Goal: Communication & Community: Participate in discussion

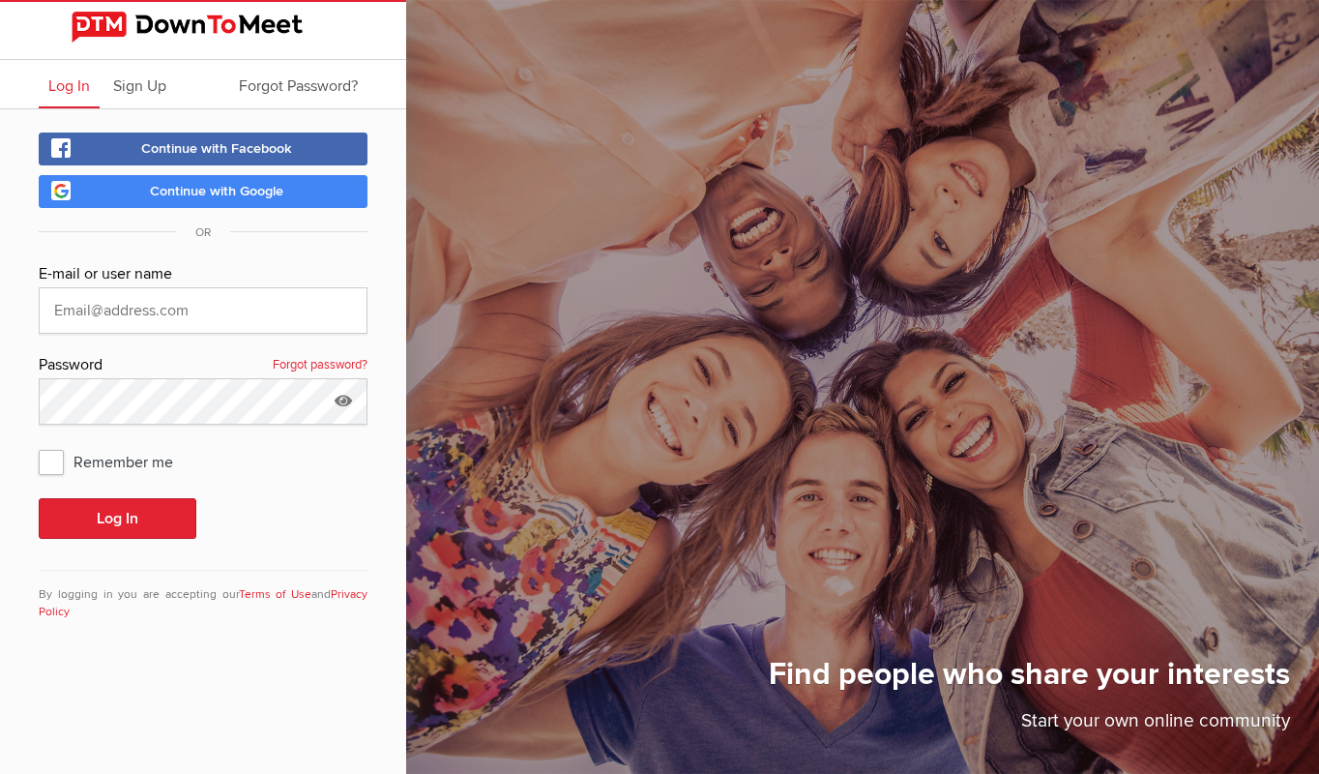
click at [226, 139] on link "Continue with Facebook" at bounding box center [203, 148] width 329 height 33
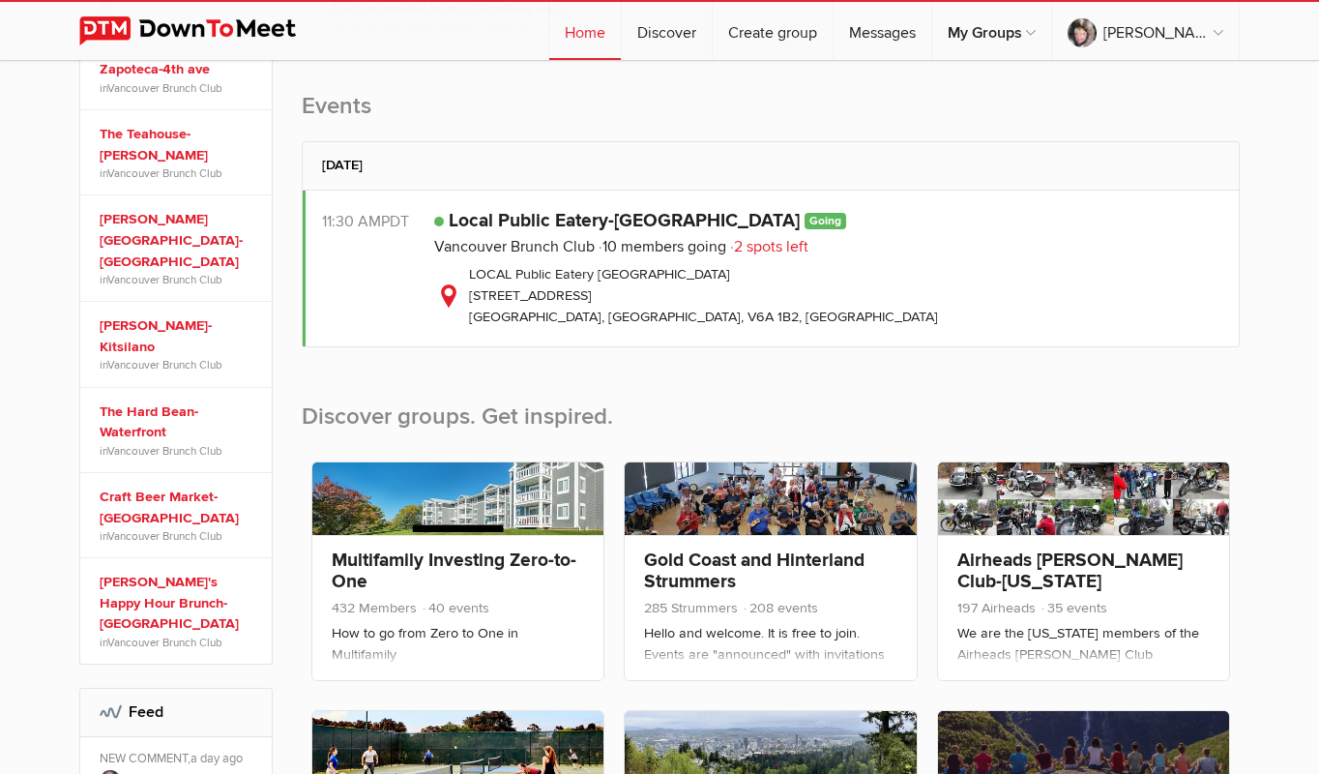
scroll to position [483, 0]
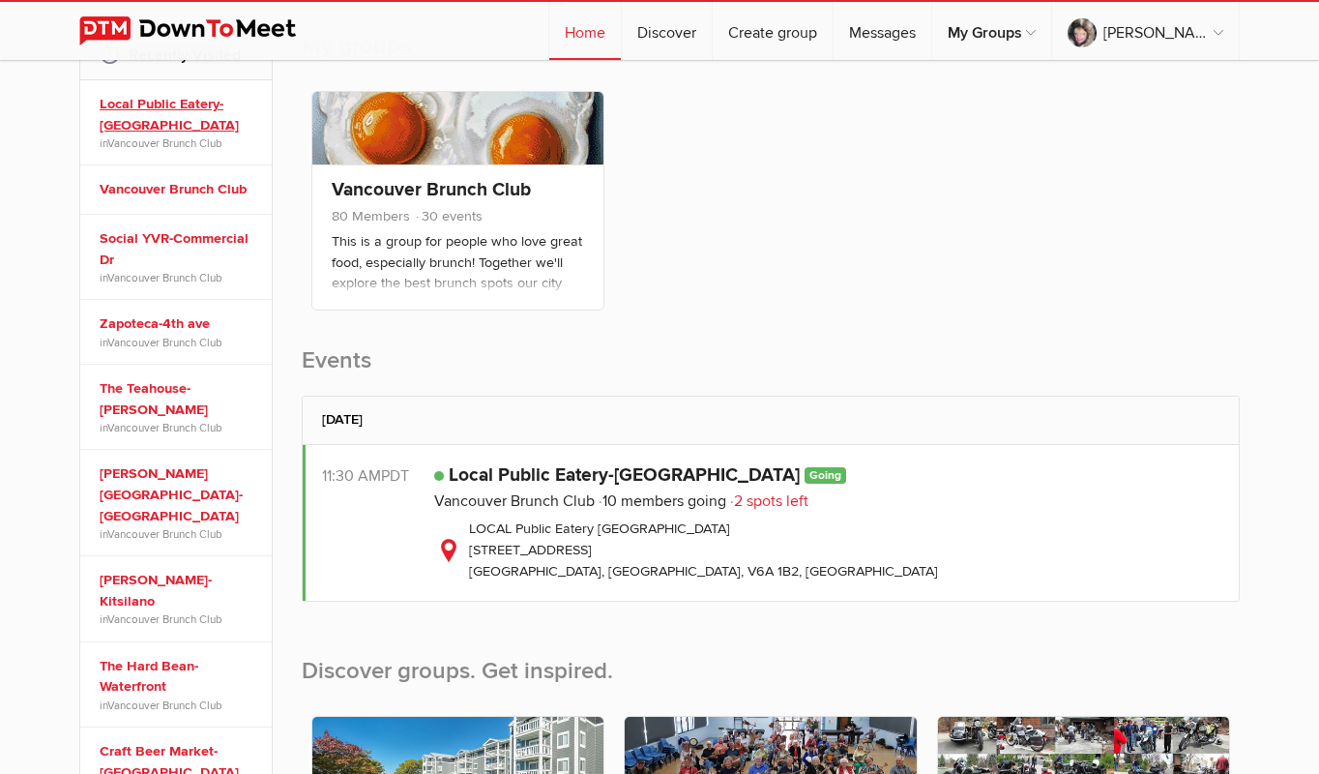
click at [201, 129] on link "Local Public Eatery-[GEOGRAPHIC_DATA]" at bounding box center [179, 115] width 159 height 42
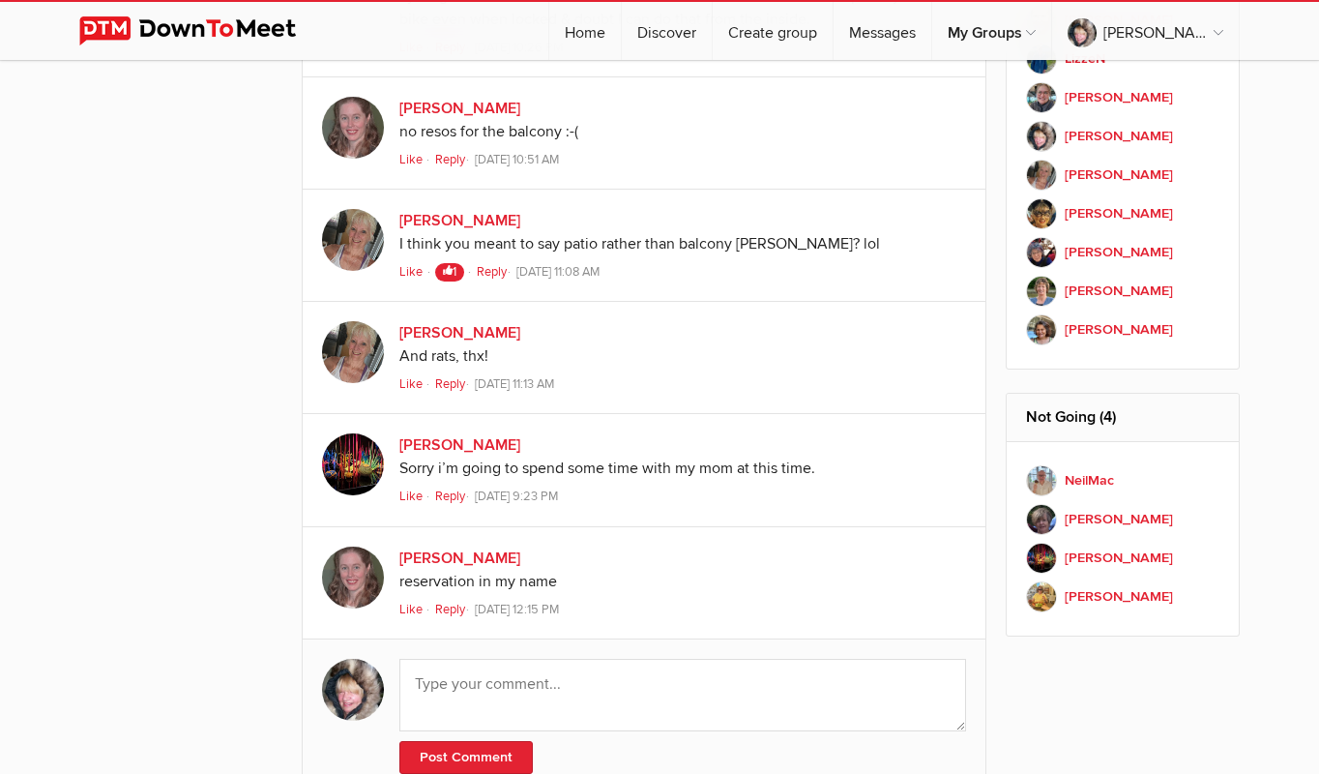
scroll to position [1934, 0]
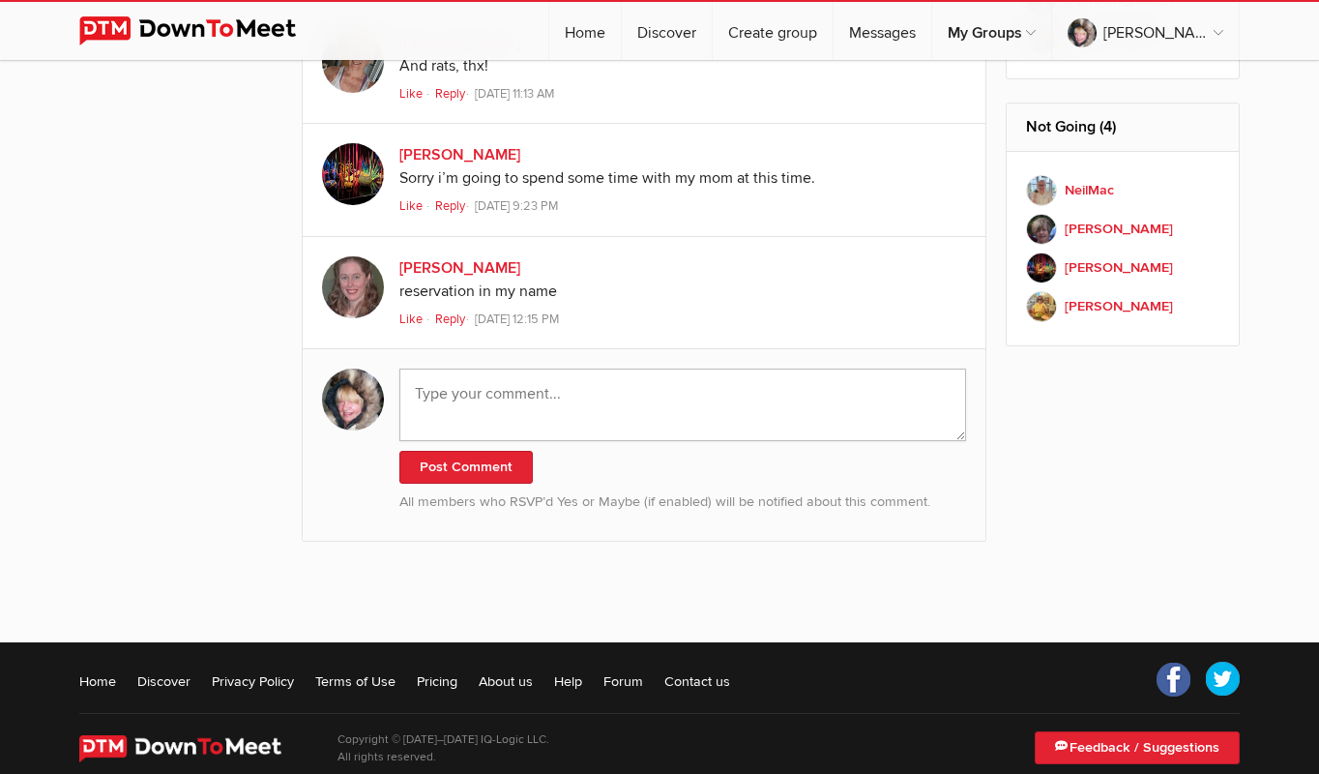
click at [439, 395] on textarea at bounding box center [682, 404] width 567 height 73
type textarea "I may be a few minutes late ...))"
click at [463, 474] on button "Post Comment" at bounding box center [465, 467] width 133 height 33
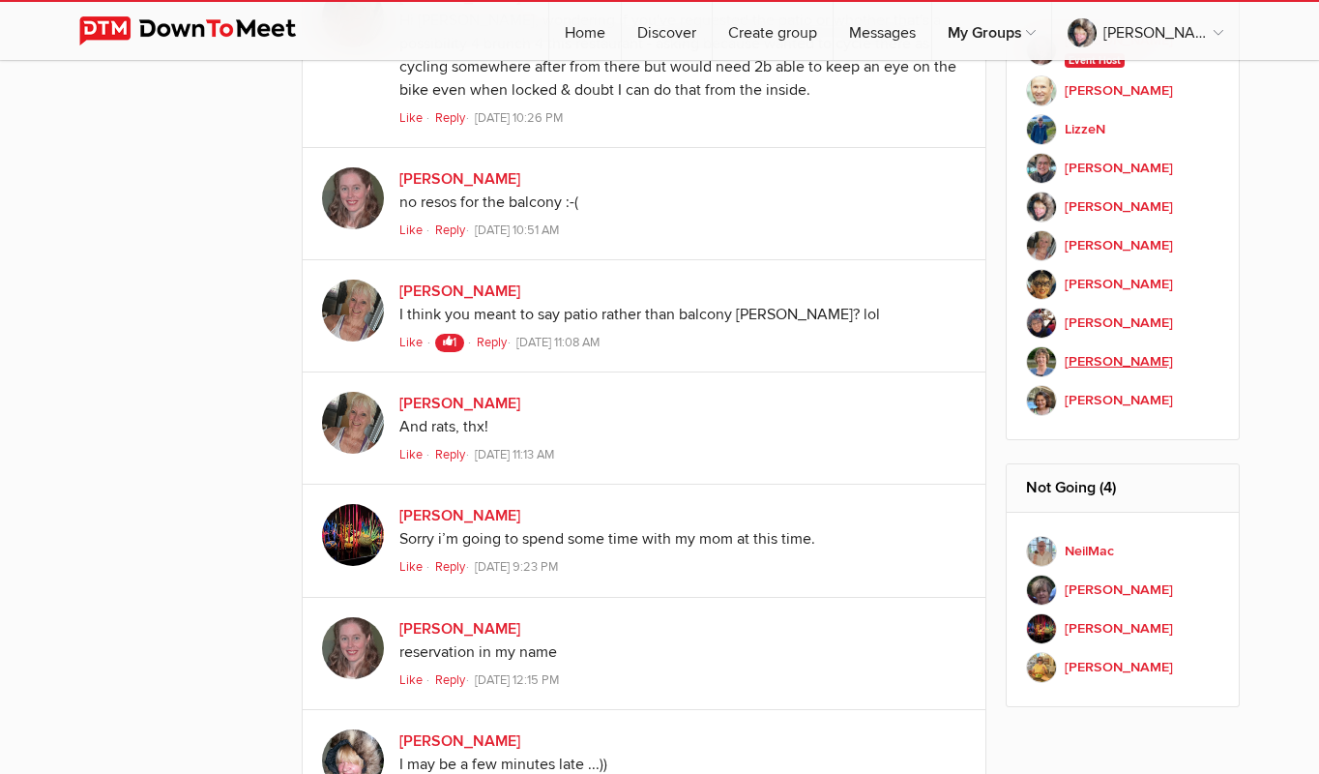
scroll to position [1563, 0]
